Goal: Task Accomplishment & Management: Manage account settings

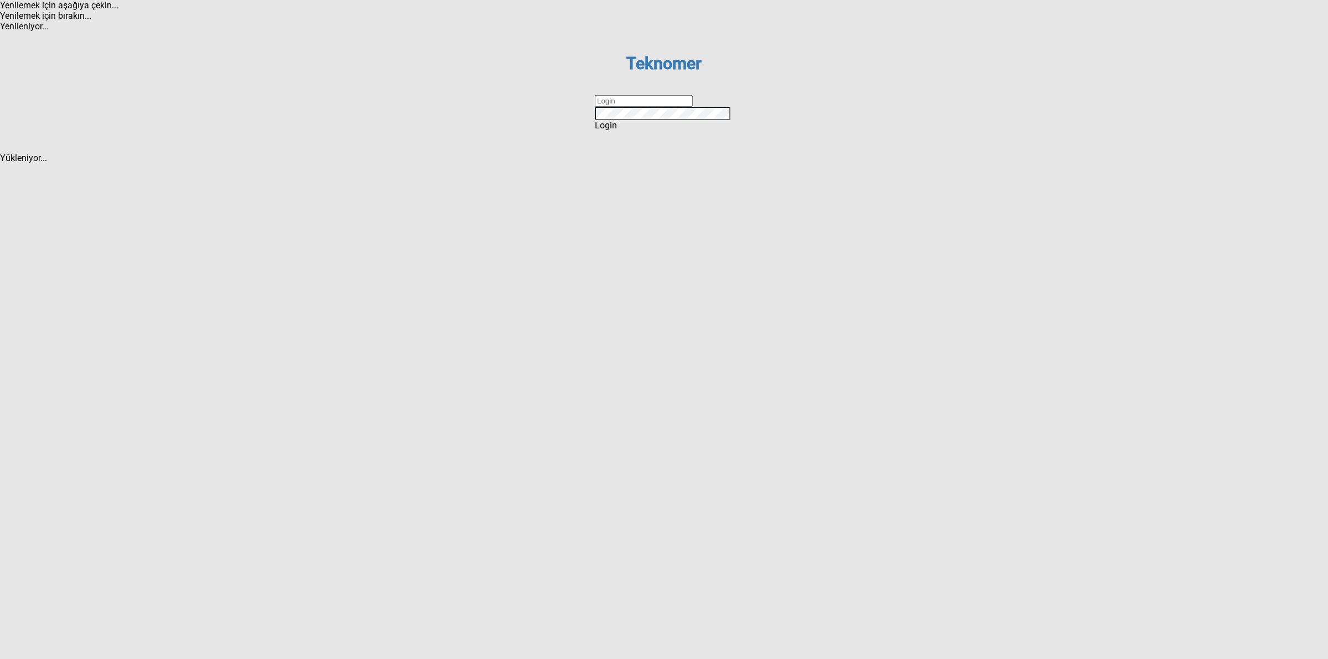
drag, startPoint x: 659, startPoint y: 330, endPoint x: 660, endPoint y: 339, distance: 9.5
click at [659, 107] on input "text" at bounding box center [644, 101] width 98 height 12
type input "DİZEM"
click at [617, 131] on span "Login" at bounding box center [606, 125] width 22 height 11
click at [629, 107] on input "text" at bounding box center [644, 101] width 98 height 12
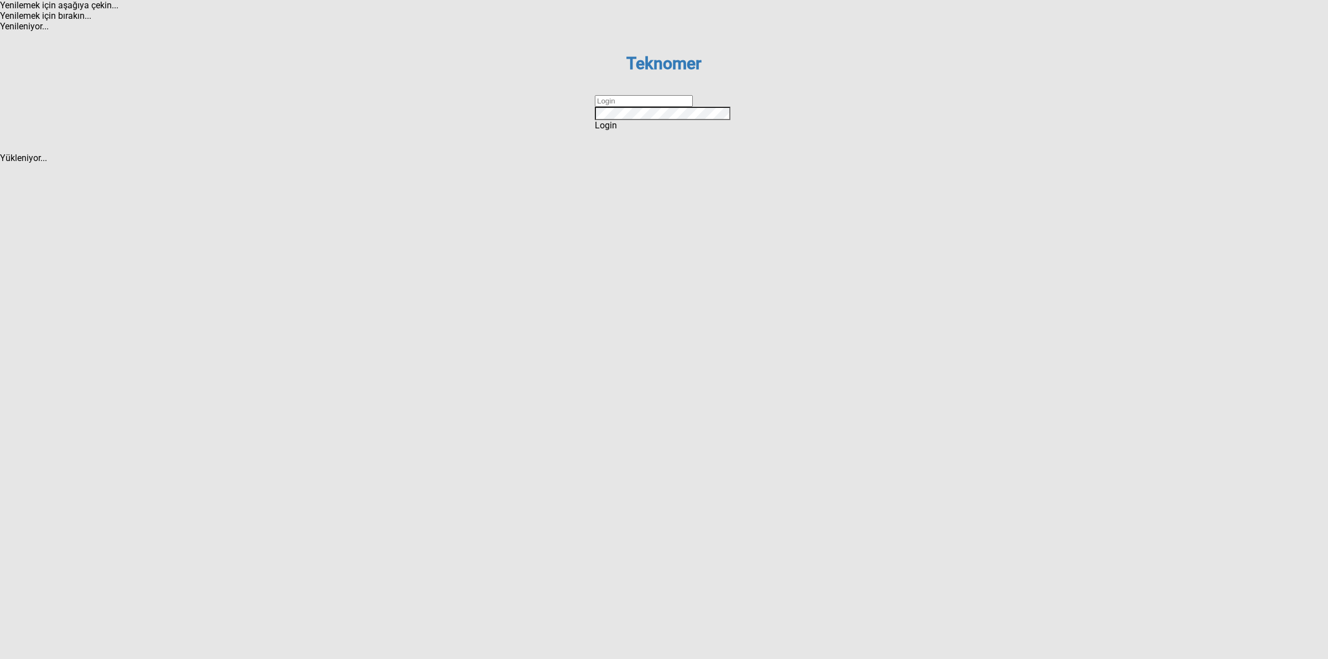
type input "DİZEM"
click at [654, 131] on div "Login" at bounding box center [664, 125] width 138 height 11
click at [626, 131] on dx-validation-group "Teknomer Sign In to your account Remember me Login Forgot password ? Create an …" at bounding box center [664, 92] width 138 height 77
click at [628, 107] on input "text" at bounding box center [644, 101] width 98 height 12
type input "DİZEM"
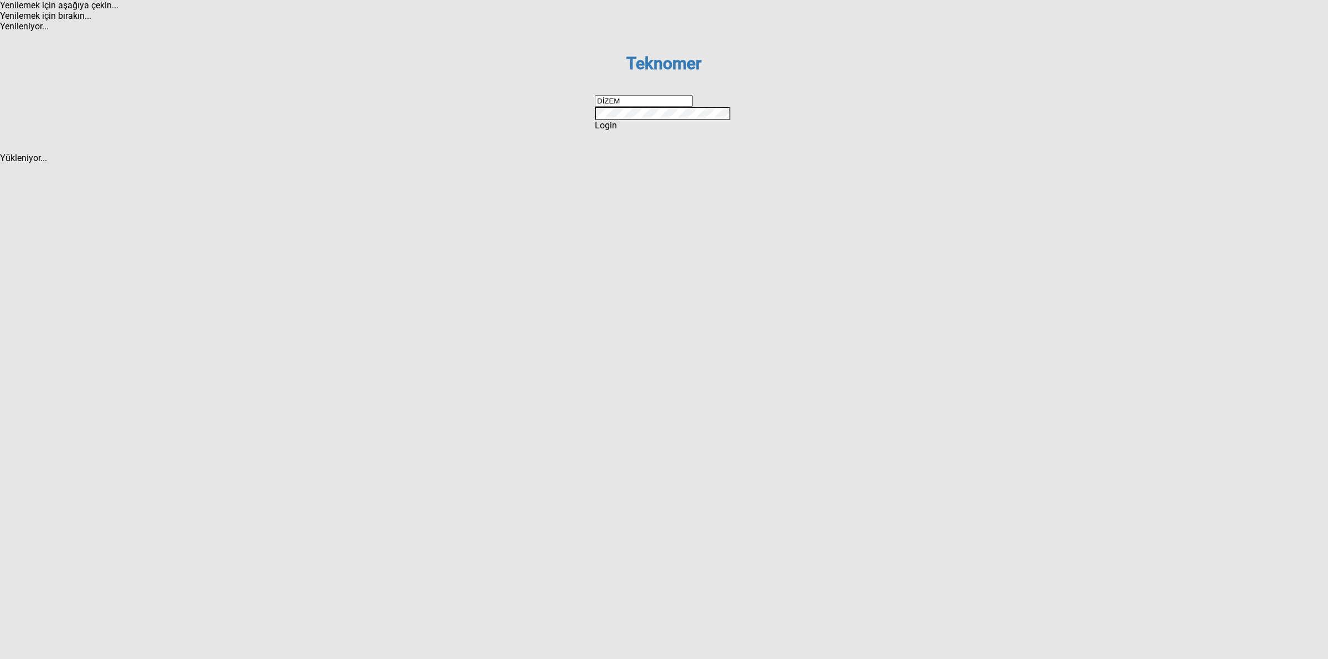
click at [617, 131] on span "Login" at bounding box center [606, 125] width 22 height 11
